Goal: Find specific page/section

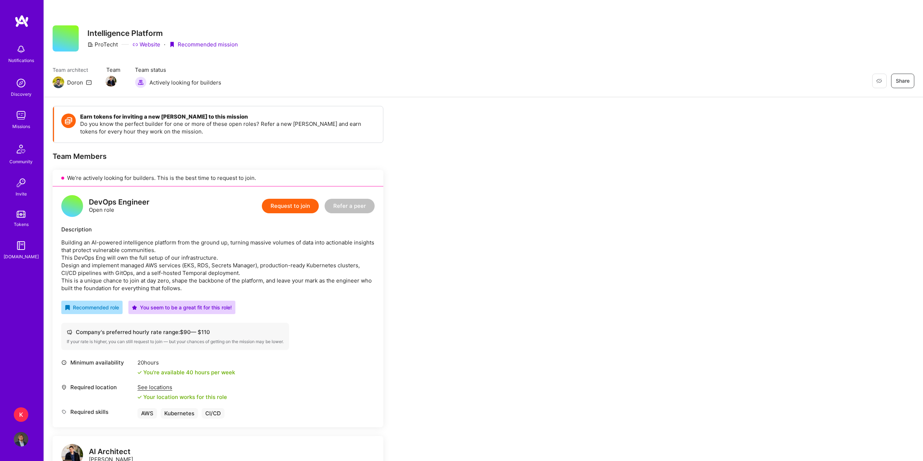
scroll to position [73, 0]
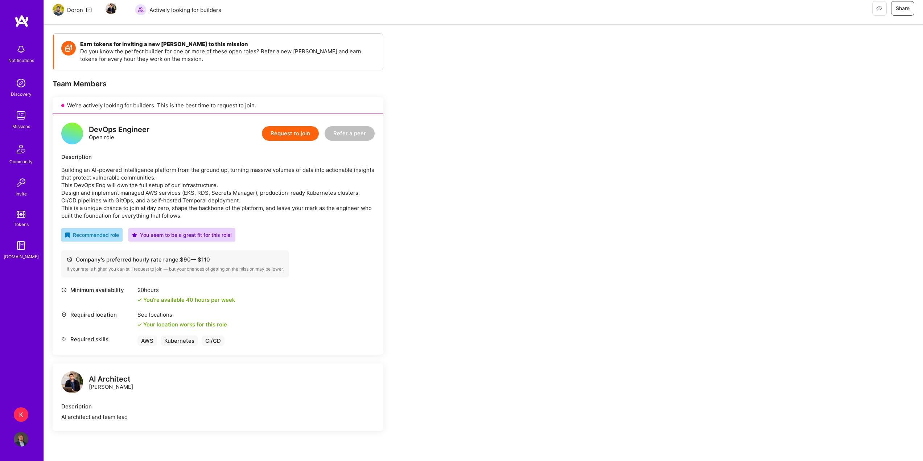
drag, startPoint x: 0, startPoint y: 0, endPoint x: 605, endPoint y: 142, distance: 621.4
click at [605, 142] on div "Earn tokens for inviting a new A.Teamer to this mission Do you know the perfect…" at bounding box center [483, 412] width 879 height 774
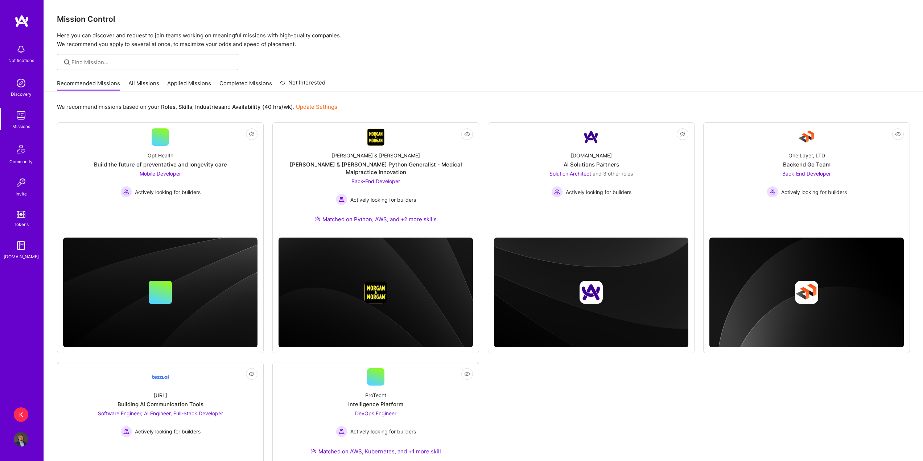
scroll to position [109, 0]
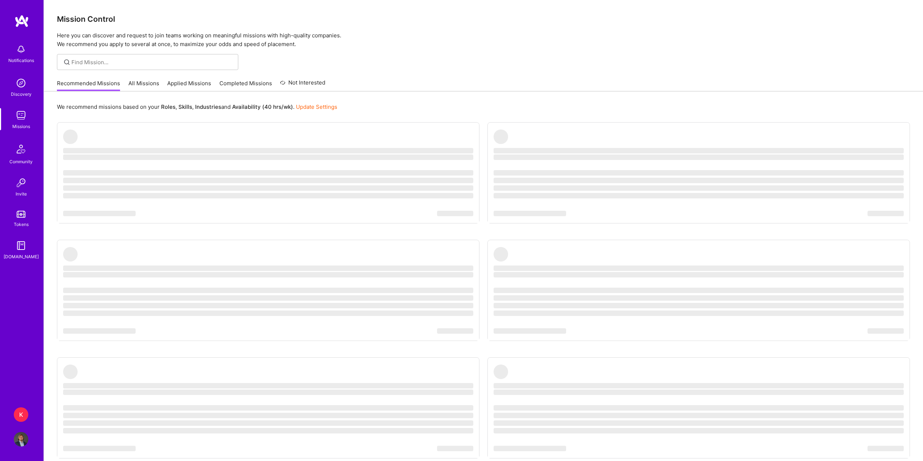
scroll to position [42, 0]
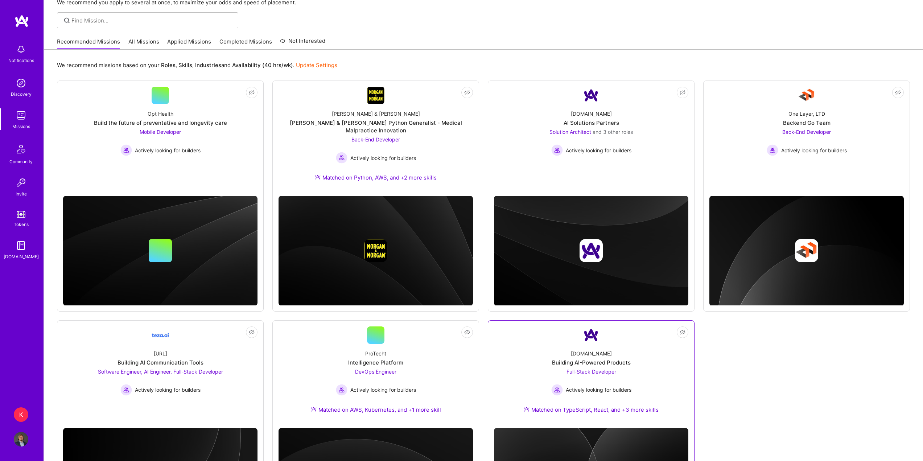
click at [656, 353] on div "[DOMAIN_NAME] Building AI-Powered Products Full-Stack Developer Actively lookin…" at bounding box center [591, 383] width 194 height 78
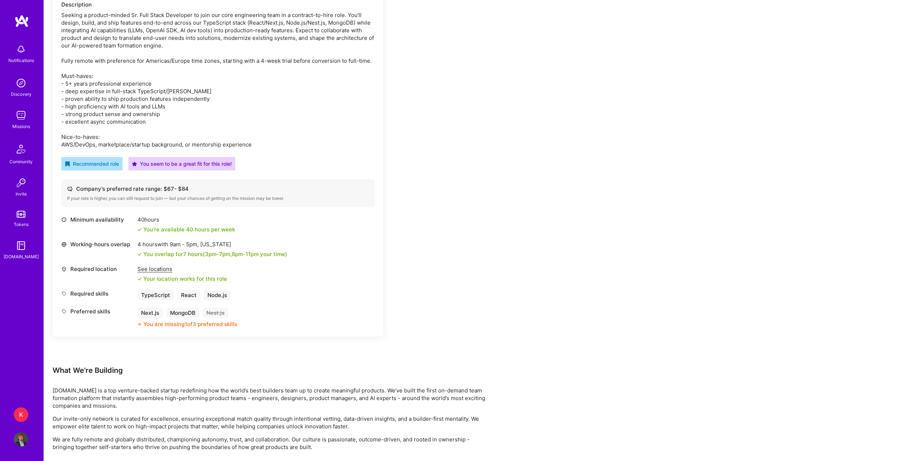
scroll to position [290, 0]
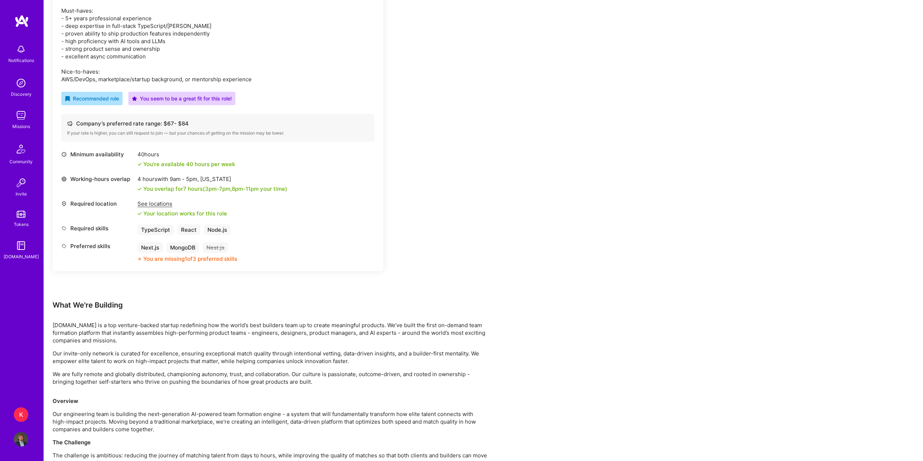
drag, startPoint x: 289, startPoint y: 279, endPoint x: 319, endPoint y: 279, distance: 30.1
click at [289, 279] on div "Earn tokens for inviting a new [PERSON_NAME] to this mission Do you know the pe…" at bounding box center [218, 58] width 331 height 485
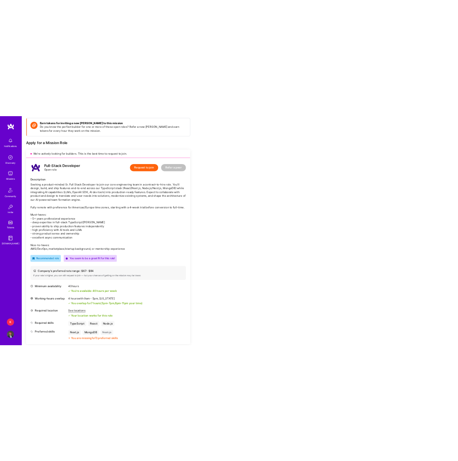
scroll to position [0, 0]
